Goal: Task Accomplishment & Management: Use online tool/utility

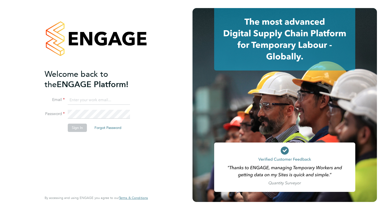
type input "elise.langton@buildrec.com"
click at [53, 133] on li "Sign In Forgot Password" at bounding box center [94, 130] width 98 height 13
click at [82, 126] on button "Sign In" at bounding box center [77, 128] width 19 height 8
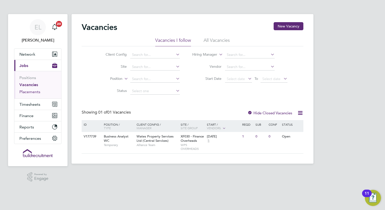
click at [28, 94] on link "Placements" at bounding box center [29, 92] width 21 height 5
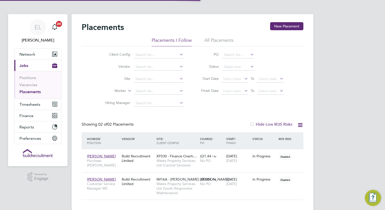
scroll to position [24, 44]
click at [93, 156] on span "[PERSON_NAME]" at bounding box center [101, 156] width 29 height 5
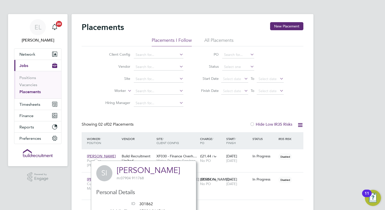
click at [356, 139] on div "EL [PERSON_NAME] Notifications 20 Applications: Network Team Members Businesses…" at bounding box center [192, 111] width 385 height 223
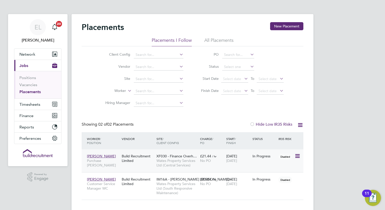
click at [299, 157] on icon at bounding box center [297, 156] width 5 height 6
